Goal: Transaction & Acquisition: Purchase product/service

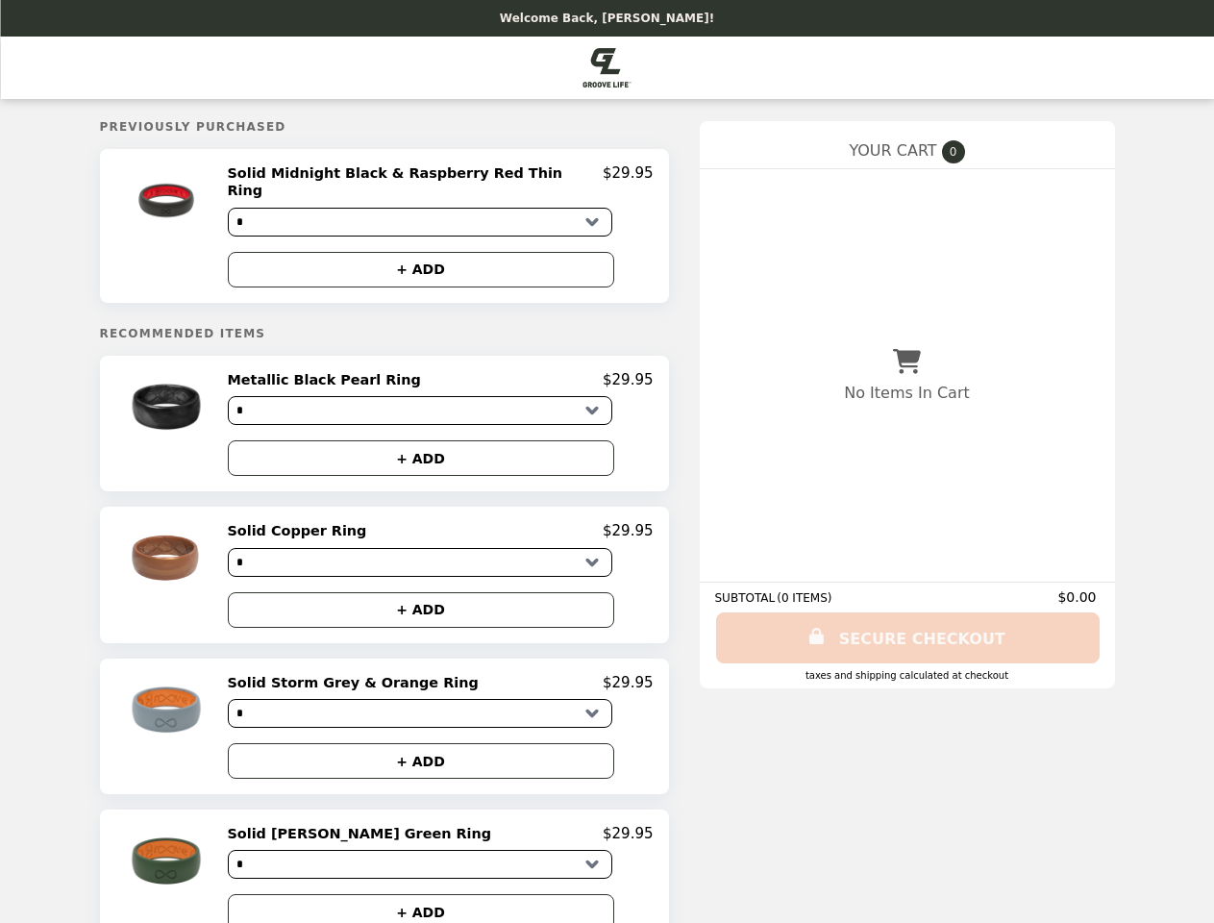
click at [207, 219] on img at bounding box center [168, 200] width 112 height 72
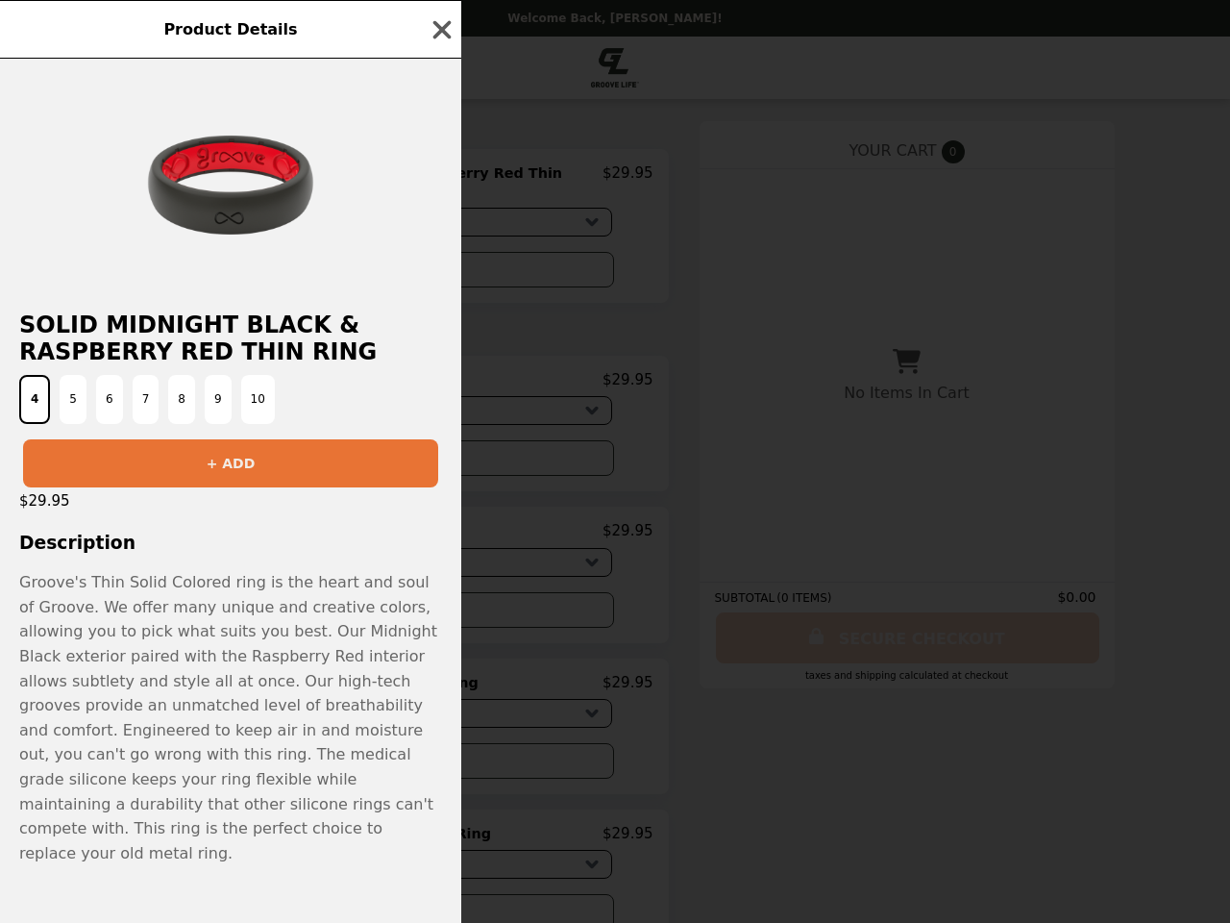
click at [440, 255] on div "Product Details Solid Midnight Black & Raspberry Red Thin Ring 4 5 6 7 8 9 10 +…" at bounding box center [615, 461] width 1230 height 923
click at [207, 411] on button "9" at bounding box center [218, 399] width 27 height 49
click at [440, 365] on h2 "Solid Midnight Black & Raspberry Red Thin Ring" at bounding box center [230, 338] width 461 height 54
click at [440, 447] on div "Product Details Solid Midnight Black & Raspberry Red Thin Ring 4 5 6 7 8 9 10 +…" at bounding box center [615, 461] width 1230 height 923
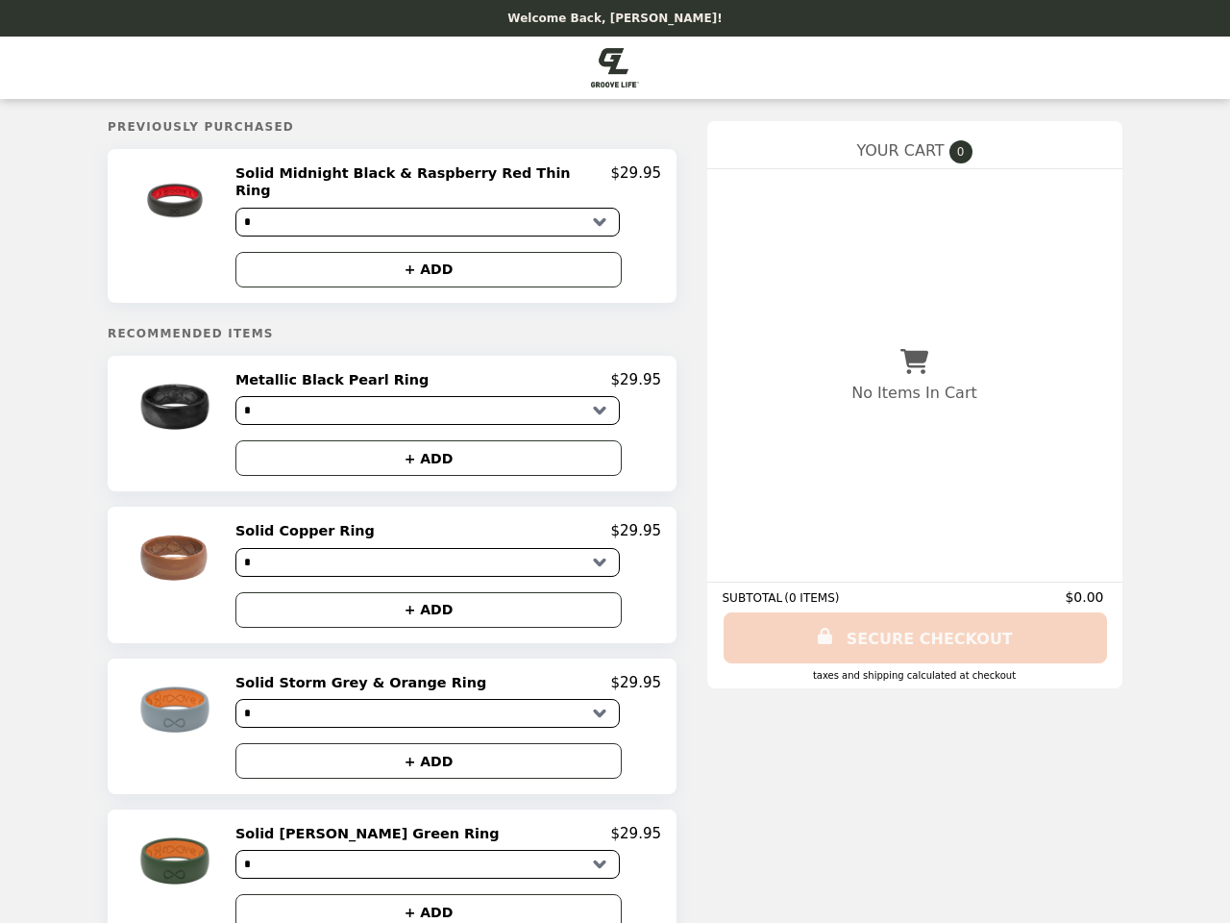
click at [207, 564] on img at bounding box center [177, 558] width 112 height 72
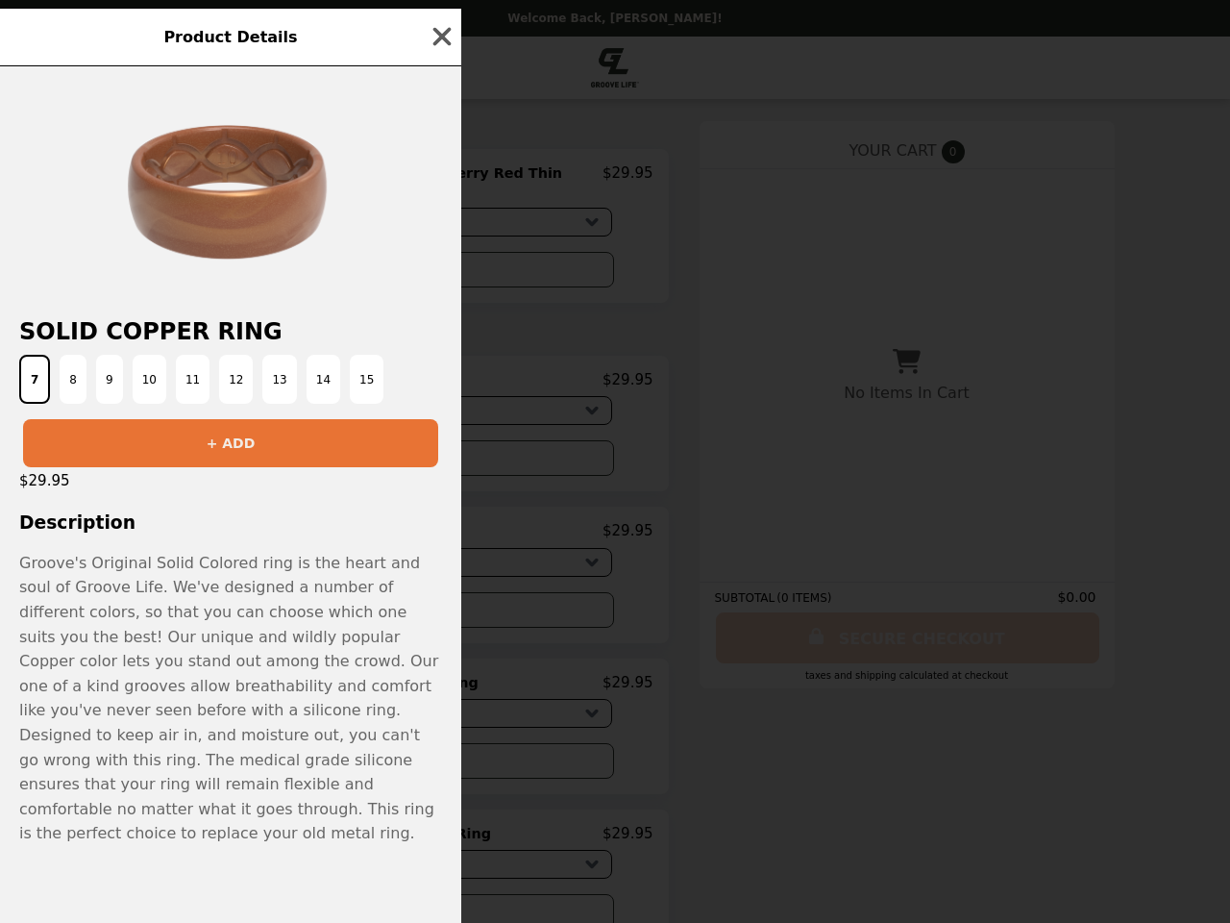
click at [440, 521] on div "Product Details Solid Copper Ring 7 8 9 10 11 12 13 14 15 + ADD $29.95 Descript…" at bounding box center [615, 461] width 1230 height 923
click at [440, 600] on p "Groove's Original Solid Colored ring is the heart and soul of Groove Life. We'v…" at bounding box center [230, 698] width 423 height 295
click at [207, 717] on p "Groove's Original Solid Colored ring is the heart and soul of Groove Life. We'v…" at bounding box center [230, 698] width 423 height 295
